Goal: Task Accomplishment & Management: Complete application form

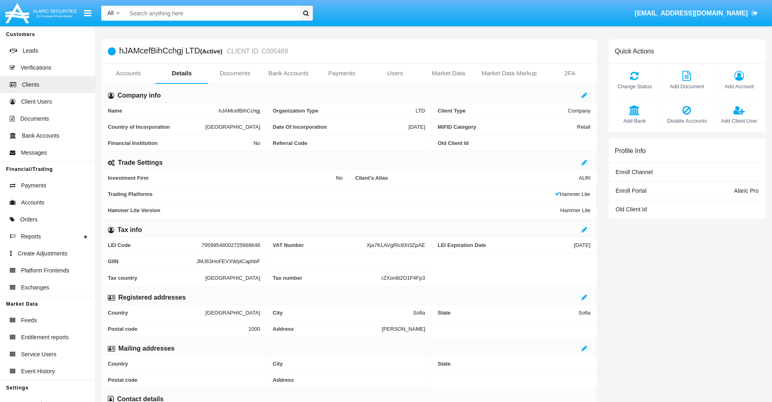
click at [395, 73] on link "Users" at bounding box center [394, 73] width 53 height 19
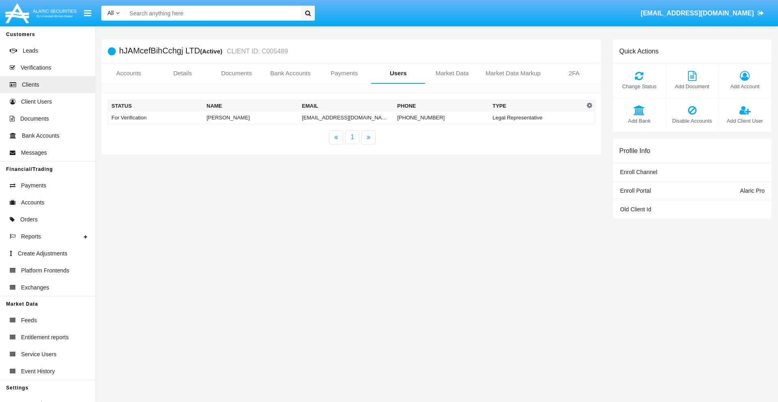
click at [346, 117] on td "3d-pwc@657ifa.au" at bounding box center [346, 118] width 95 height 12
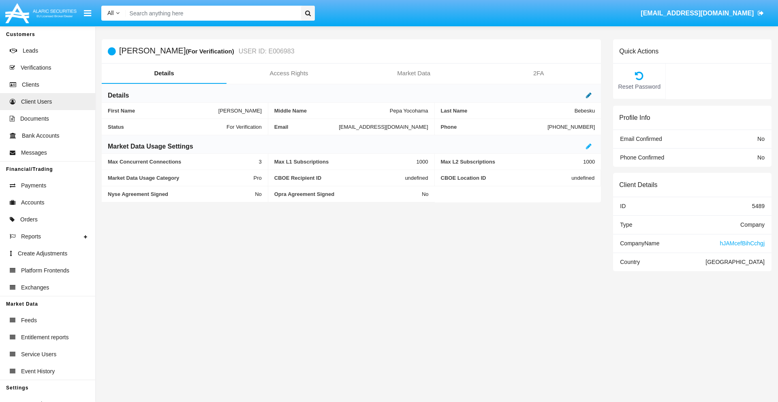
click at [589, 95] on icon at bounding box center [589, 95] width 6 height 6
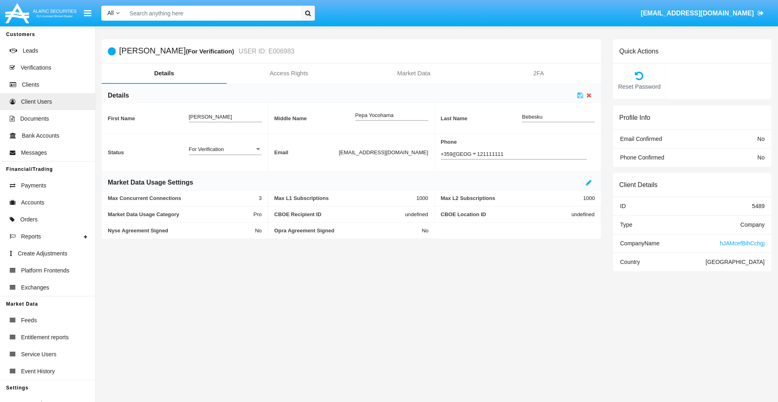
click at [225, 149] on div "For Verification" at bounding box center [222, 149] width 66 height 7
click at [225, 154] on span "Verified" at bounding box center [225, 154] width 73 height 16
click at [580, 95] on icon at bounding box center [580, 95] width 6 height 6
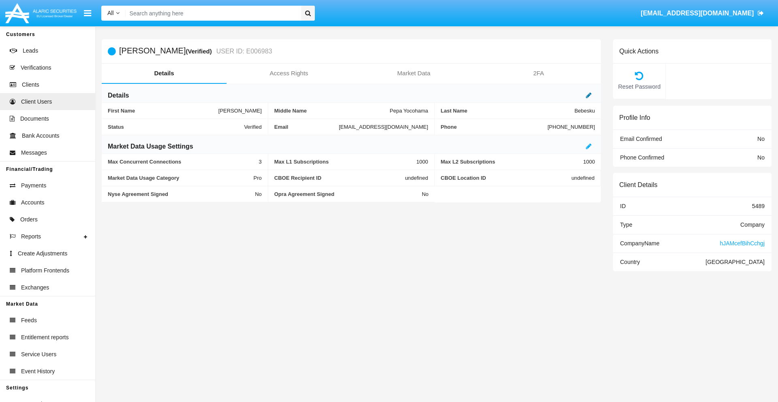
click at [589, 95] on icon at bounding box center [589, 95] width 6 height 6
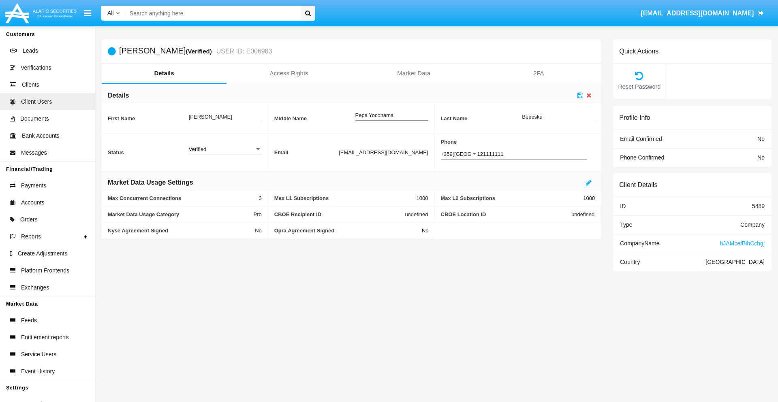
click at [225, 149] on div "Verified" at bounding box center [222, 149] width 66 height 7
click at [225, 154] on span "Active" at bounding box center [225, 154] width 73 height 16
click at [580, 95] on icon at bounding box center [580, 95] width 6 height 6
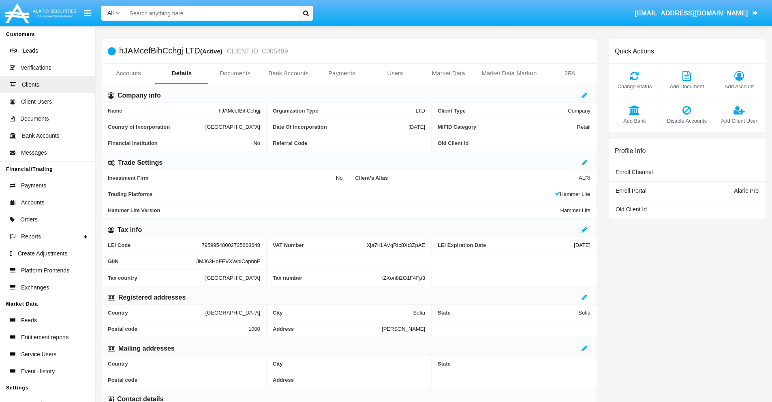
click at [738, 121] on span "Add Client User" at bounding box center [739, 121] width 44 height 8
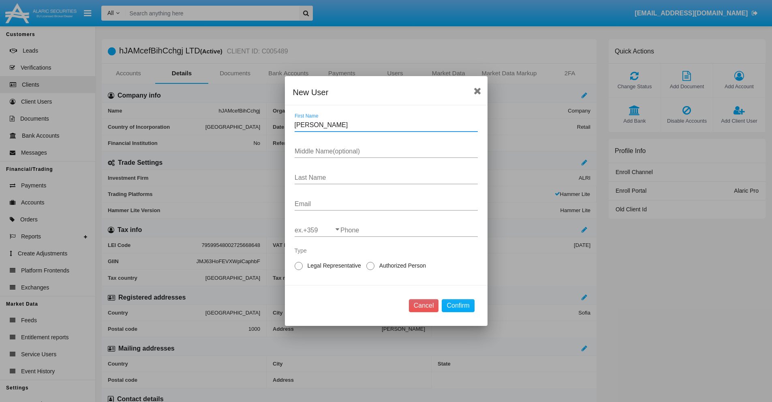
type input "Marin"
type input "Kelley"
type input "Hauck"
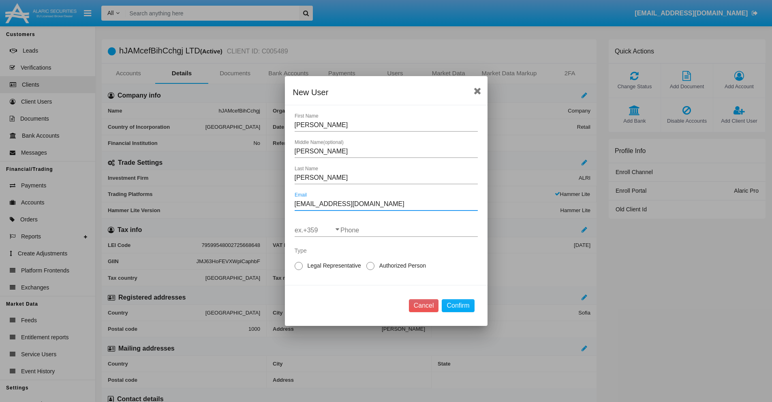
type input "3cg7uza@lz63qazrxf9.kr"
click at [317, 230] on input "ex.+359" at bounding box center [318, 230] width 46 height 7
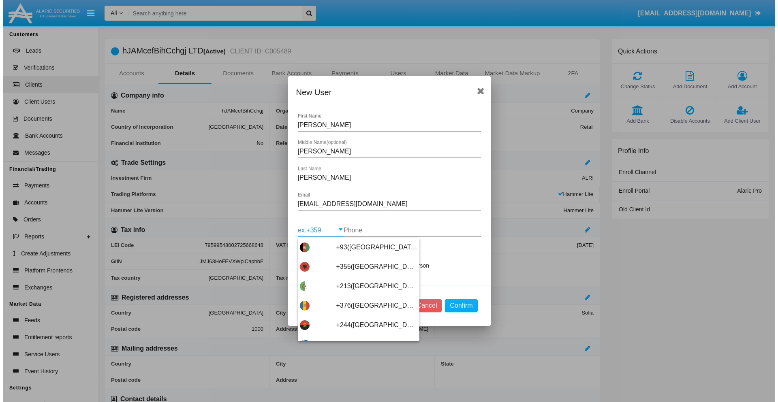
scroll to position [4310, 0]
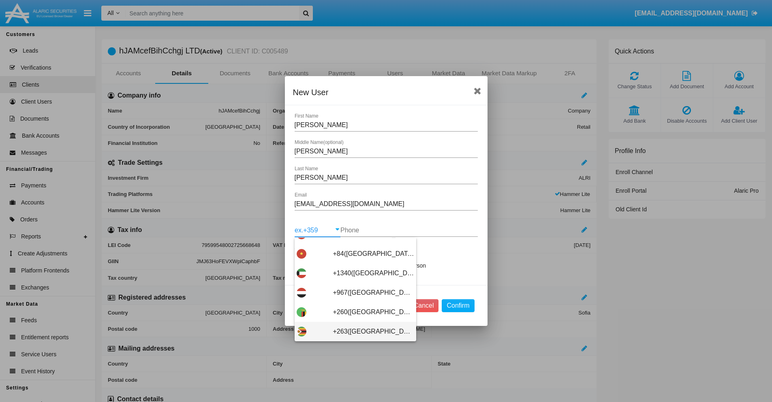
click at [352, 332] on span "+263(Zimbabwe)" at bounding box center [373, 331] width 81 height 19
type input "+263(Zimbabwe)"
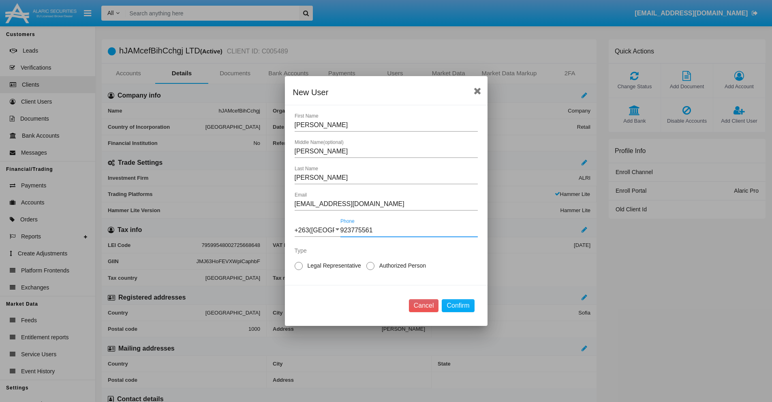
type input "923775561"
click at [401, 266] on span "Authorized Person" at bounding box center [400, 266] width 53 height 9
click at [370, 270] on input "Authorized Person" at bounding box center [370, 270] width 0 height 0
radio input "true"
click at [458, 306] on button "Confirm" at bounding box center [458, 305] width 32 height 13
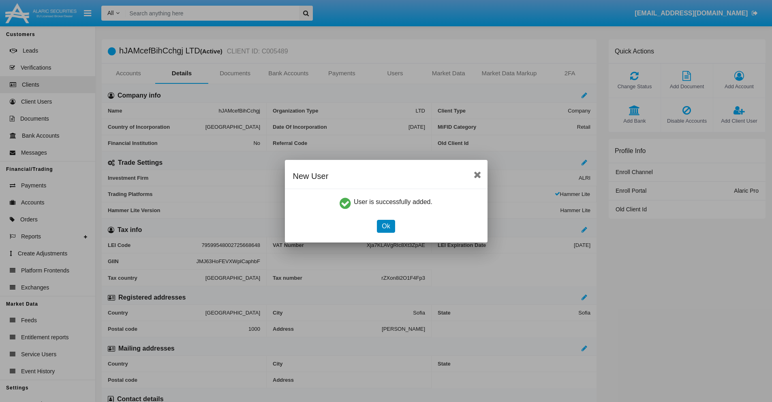
click at [386, 226] on button "Ok" at bounding box center [386, 226] width 18 height 13
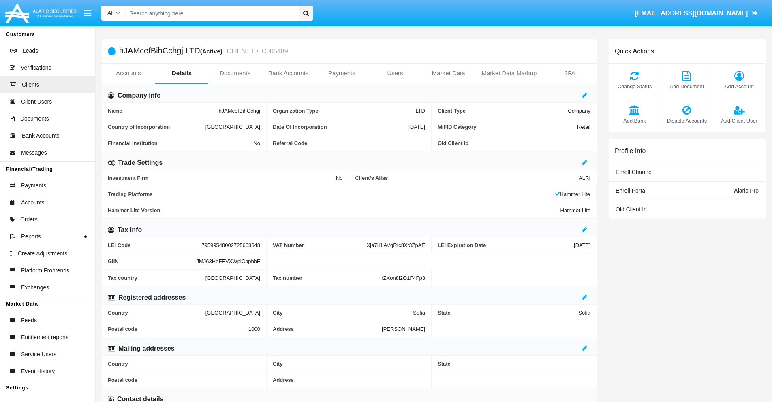
click at [738, 121] on span "Add Client User" at bounding box center [739, 121] width 44 height 8
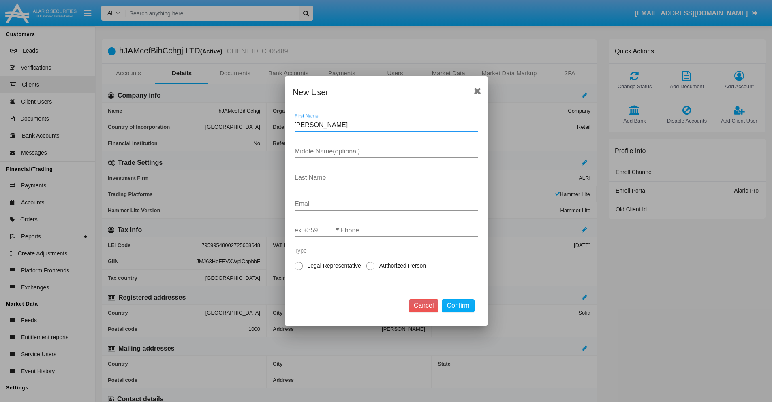
type input "Danita"
type input "Maya"
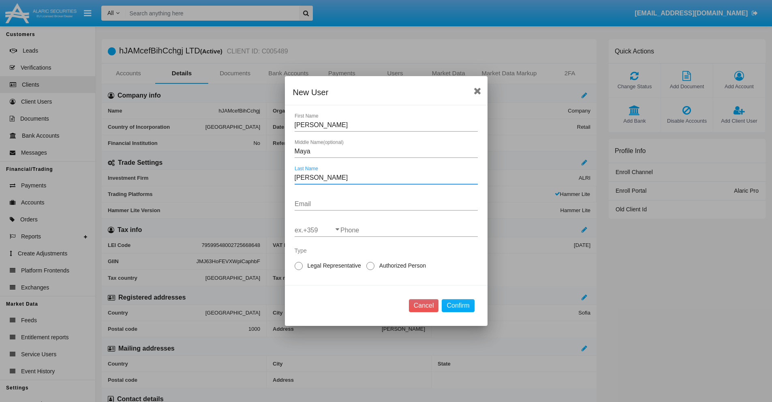
type input "Rolfson"
type input "my_5as2@rz-qoui3.us"
click at [317, 230] on input "ex.+359" at bounding box center [318, 230] width 46 height 7
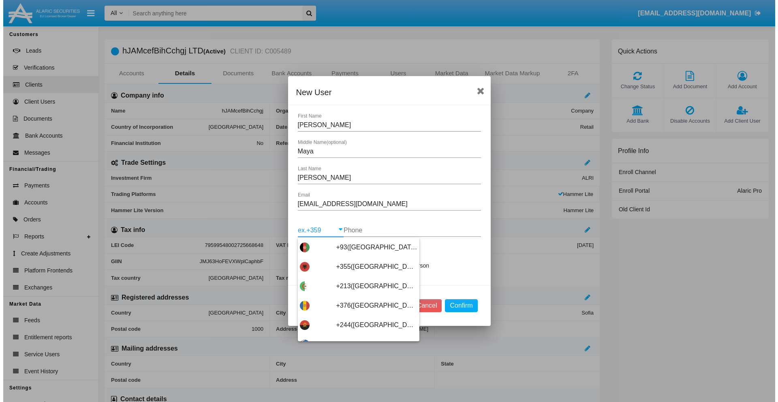
scroll to position [4310, 0]
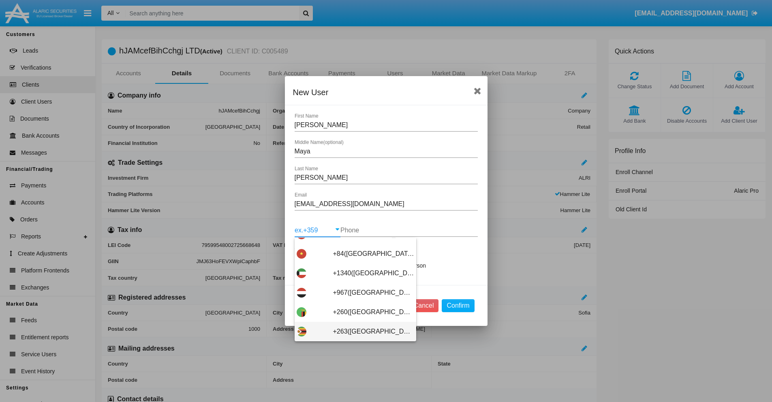
click at [352, 332] on span "+263([GEOGRAPHIC_DATA])" at bounding box center [373, 331] width 81 height 19
type input "+263([GEOGRAPHIC_DATA])"
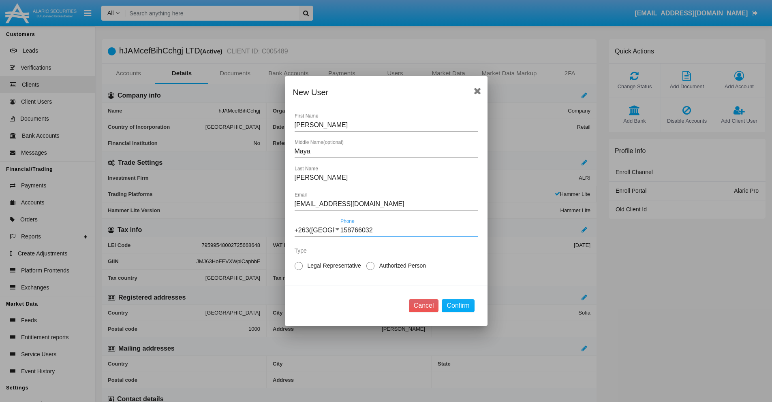
type input "158766032"
click at [333, 266] on span "Legal Representative" at bounding box center [333, 266] width 60 height 9
click at [299, 270] on input "Legal Representative" at bounding box center [298, 270] width 0 height 0
radio input "true"
click at [458, 306] on button "Confirm" at bounding box center [458, 305] width 32 height 13
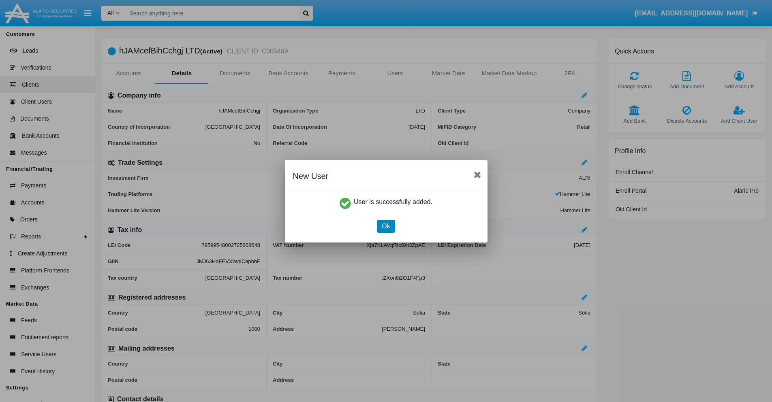
click at [386, 226] on button "Ok" at bounding box center [386, 226] width 18 height 13
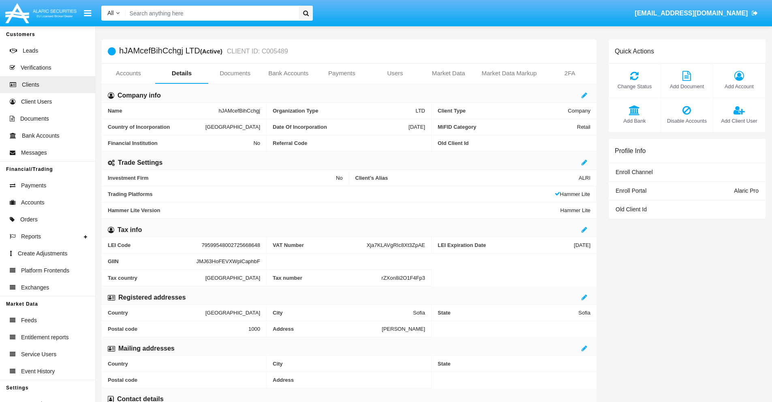
click at [395, 73] on link "Users" at bounding box center [394, 73] width 53 height 19
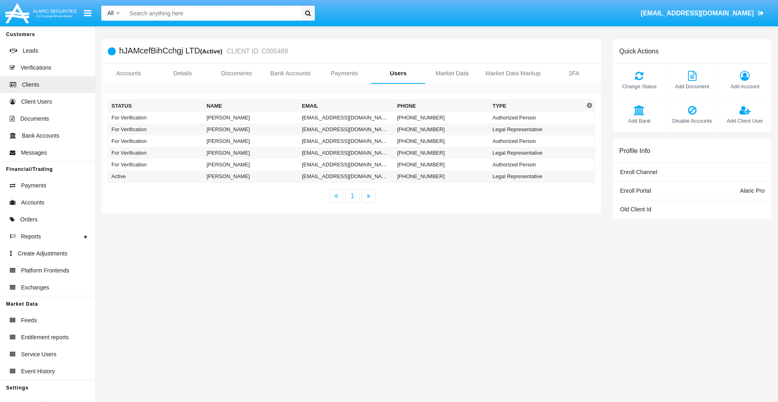
click at [346, 117] on td "7z.p8dcd@g-h55srf.com" at bounding box center [346, 118] width 95 height 12
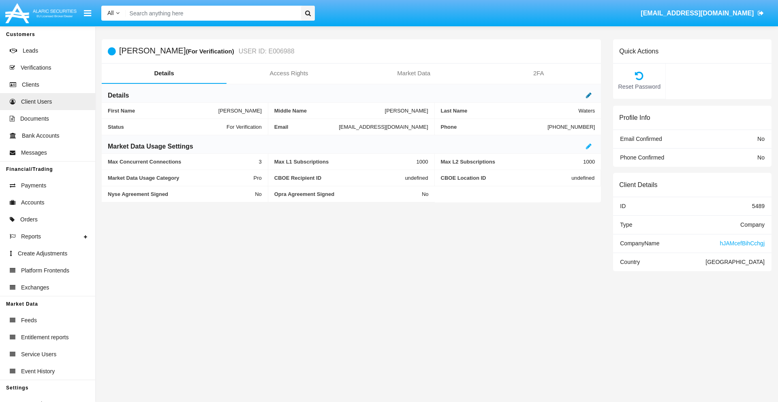
click at [589, 95] on icon at bounding box center [589, 95] width 6 height 6
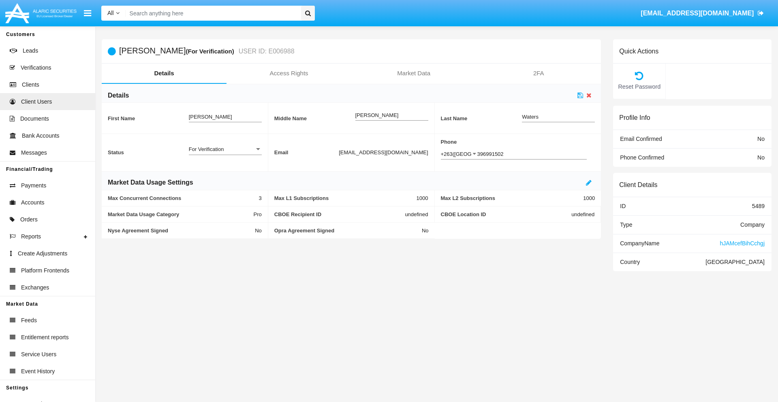
click at [225, 149] on div "For Verification" at bounding box center [222, 149] width 66 height 7
click at [225, 154] on span "Verified" at bounding box center [219, 154] width 60 height 16
click at [580, 95] on icon at bounding box center [580, 95] width 6 height 6
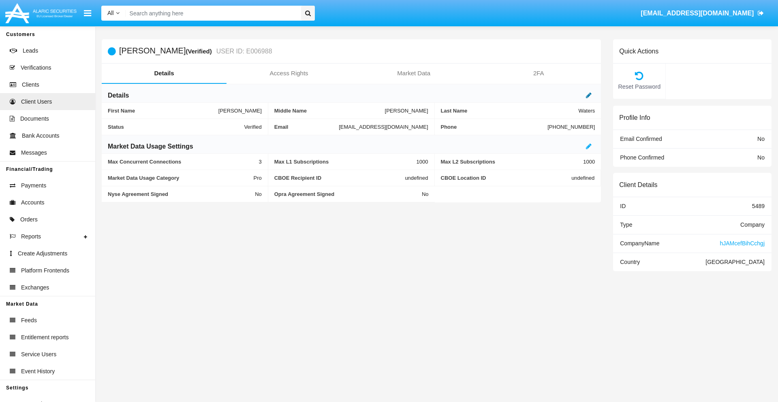
click at [589, 95] on icon at bounding box center [589, 95] width 6 height 6
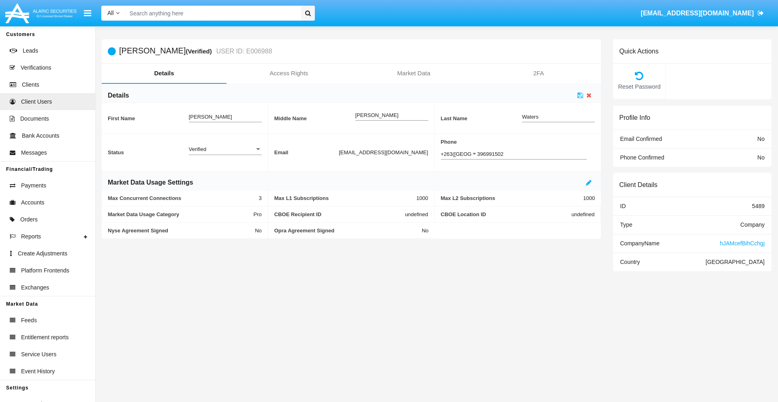
click at [225, 149] on div "Verified" at bounding box center [222, 149] width 66 height 7
click at [225, 154] on span "Active" at bounding box center [225, 154] width 73 height 16
click at [580, 95] on icon at bounding box center [580, 95] width 6 height 6
